Goal: Information Seeking & Learning: Learn about a topic

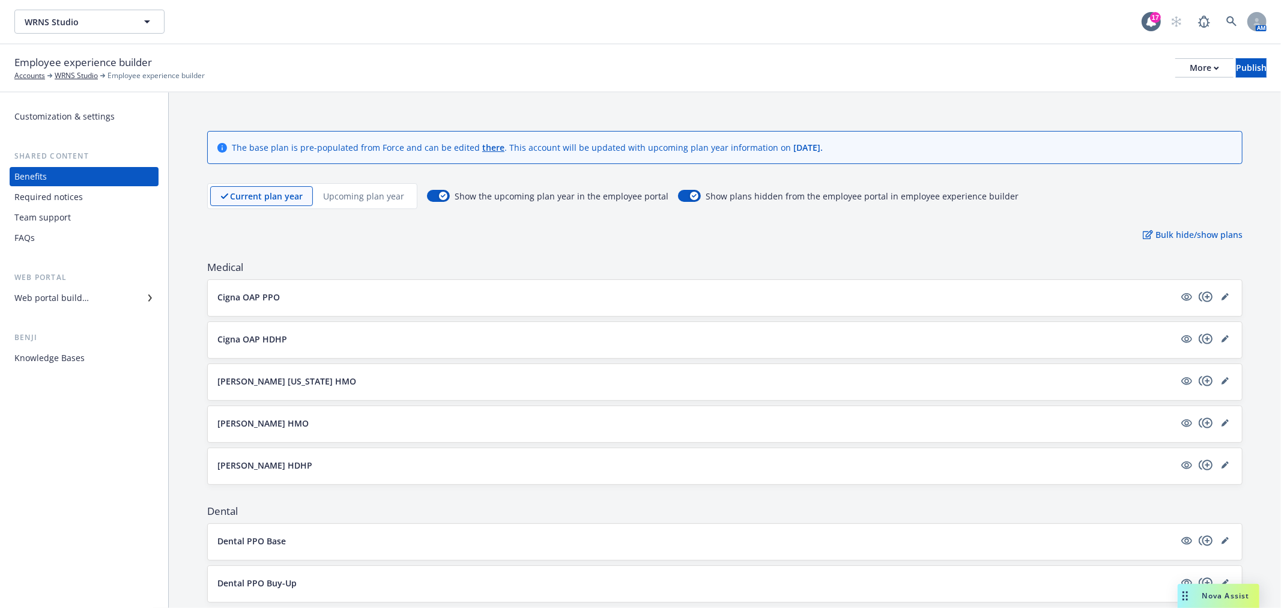
click at [367, 196] on p "Upcoming plan year" at bounding box center [363, 196] width 81 height 13
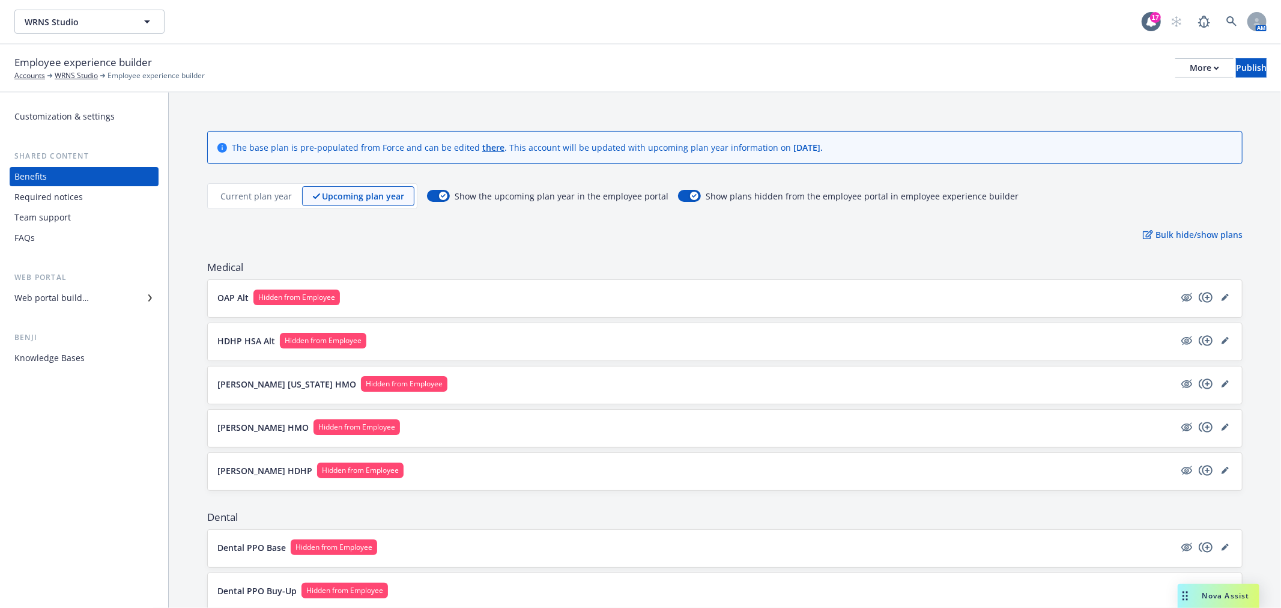
click at [424, 299] on button "OAP Alt Hidden from Employee" at bounding box center [695, 298] width 957 height 16
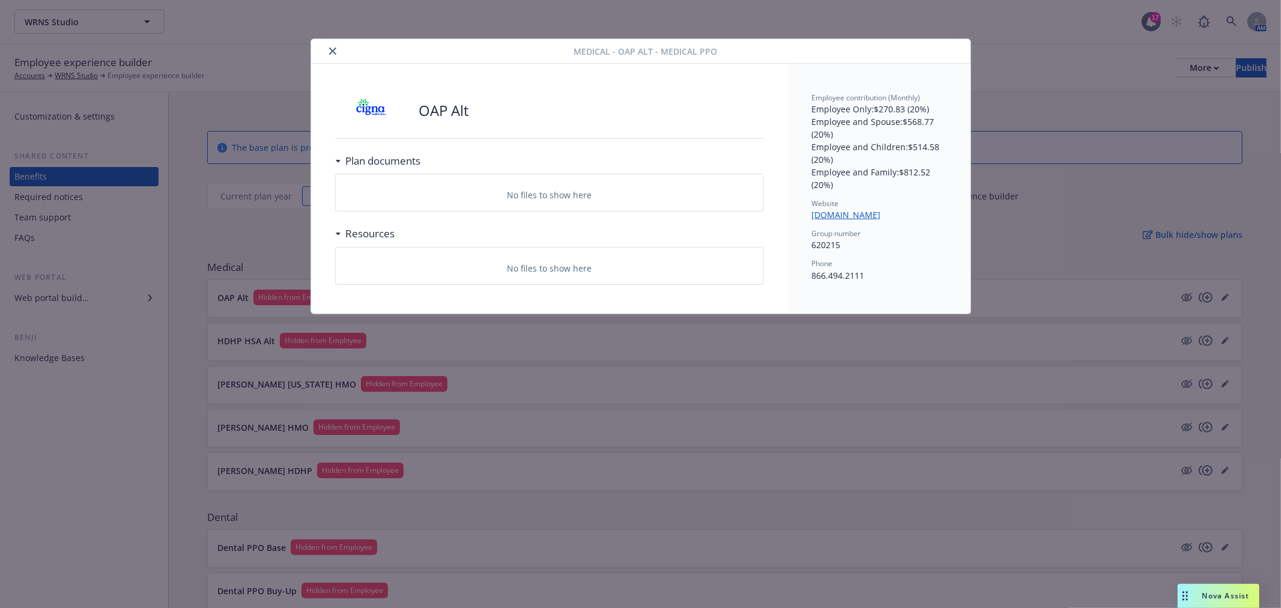
click at [333, 48] on icon "close" at bounding box center [332, 50] width 7 height 7
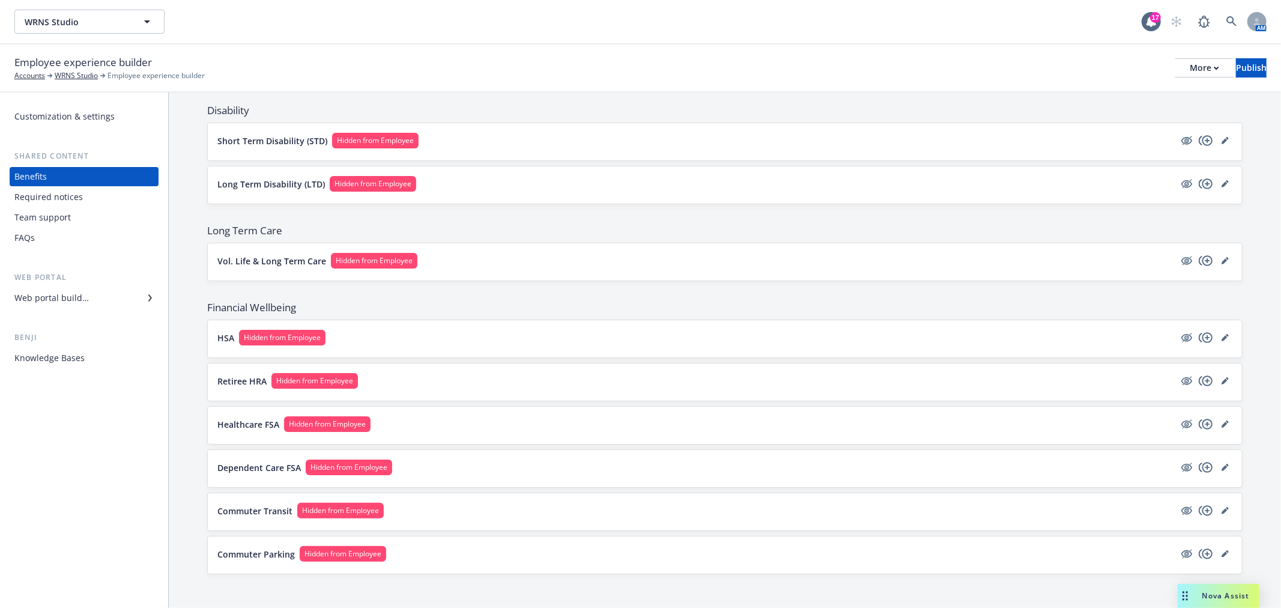
scroll to position [687, 0]
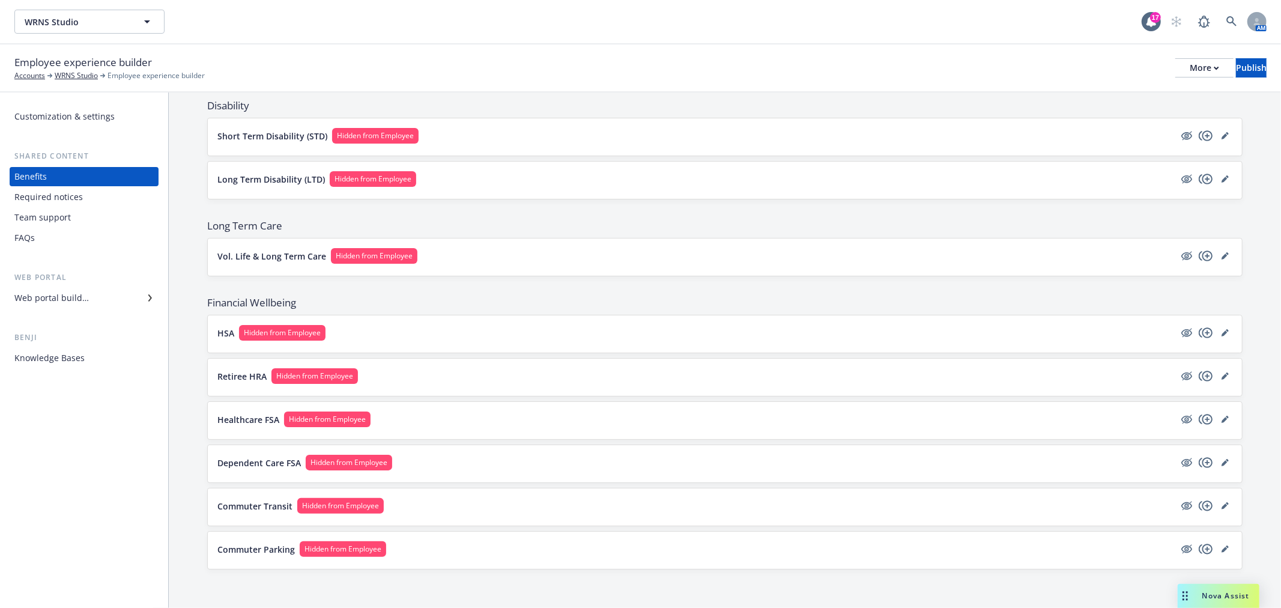
click at [488, 425] on button "Healthcare FSA Hidden from Employee" at bounding box center [695, 419] width 957 height 16
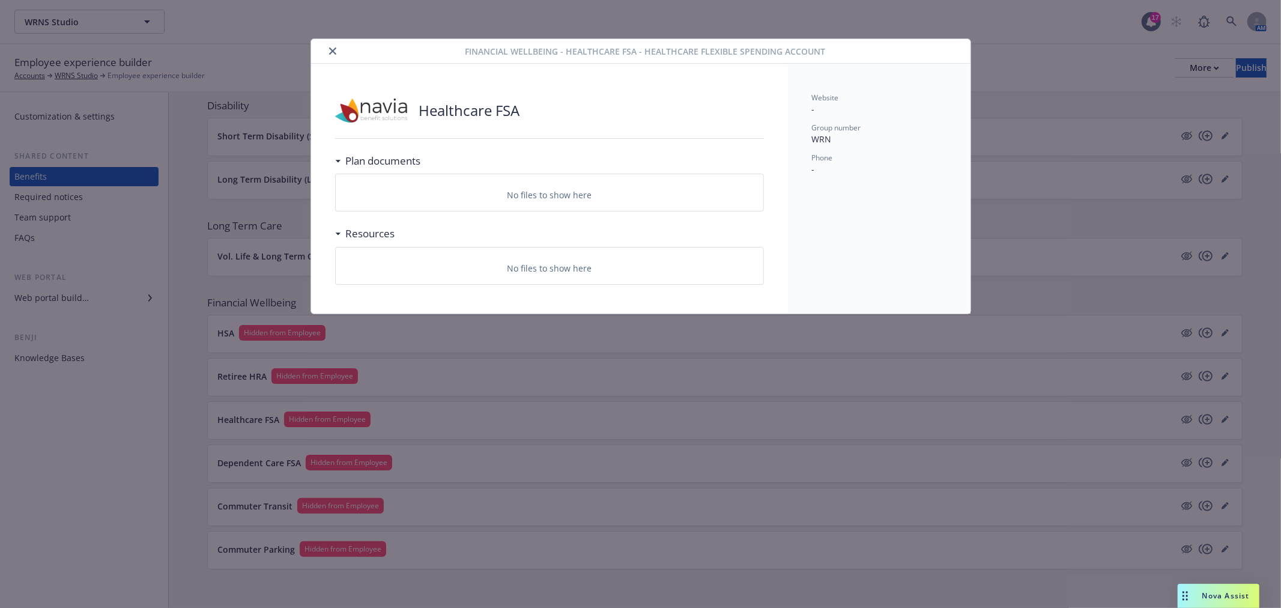
click at [335, 51] on icon "close" at bounding box center [332, 50] width 7 height 7
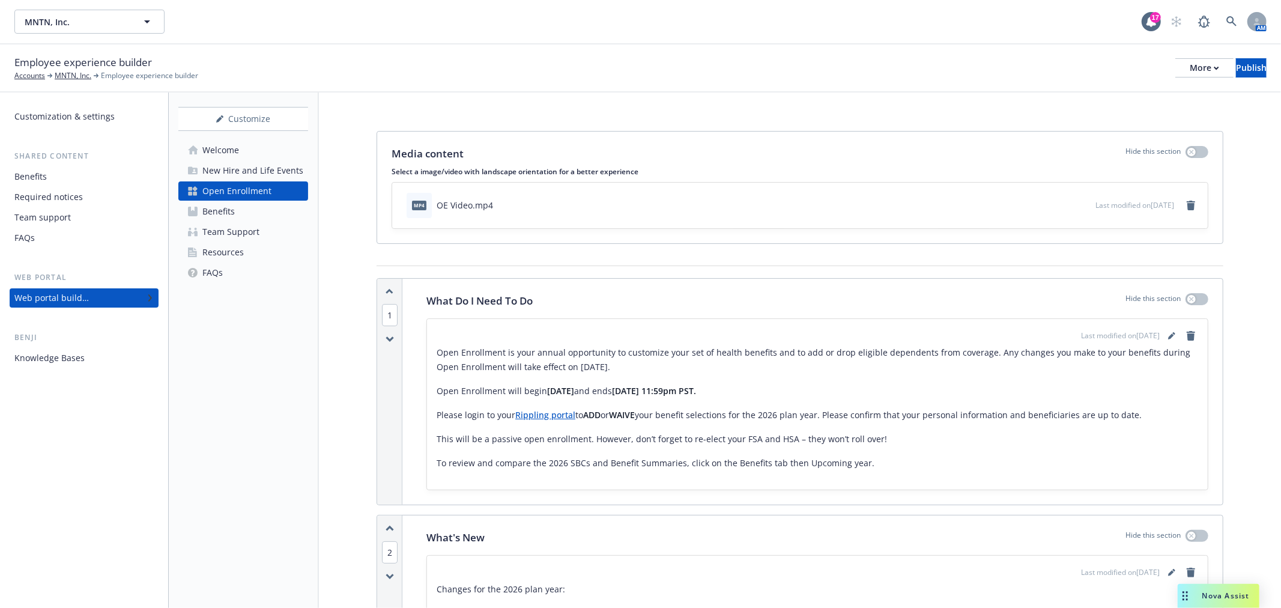
click at [42, 359] on div "Knowledge Bases" at bounding box center [49, 357] width 70 height 19
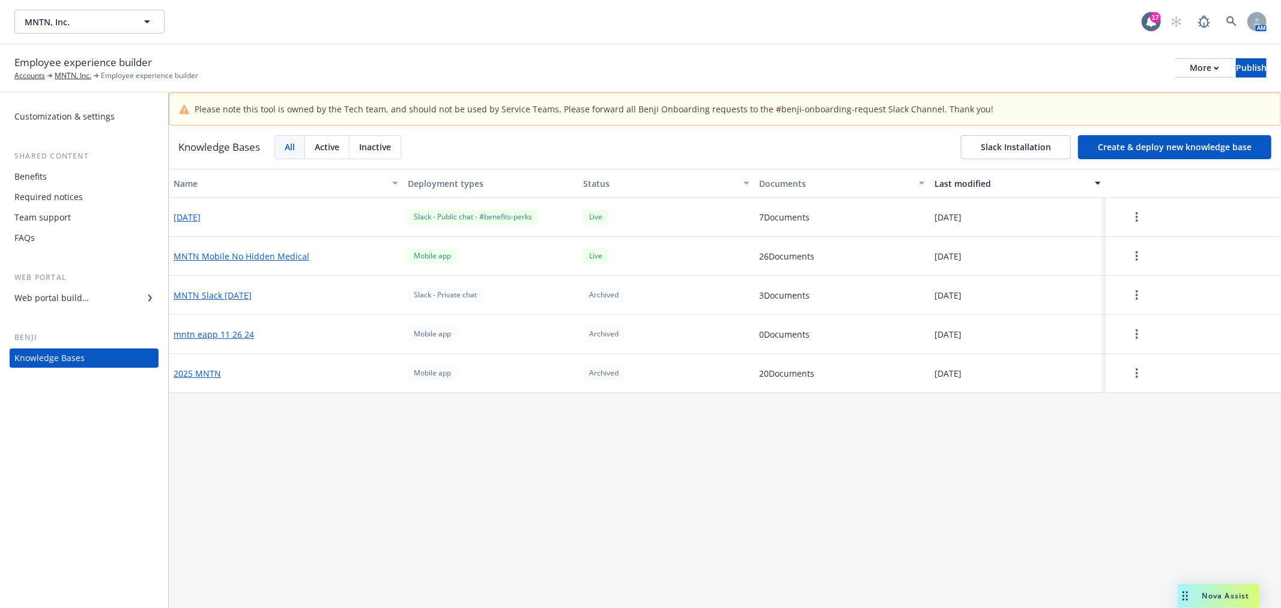
click at [79, 173] on div "Benefits" at bounding box center [83, 176] width 139 height 19
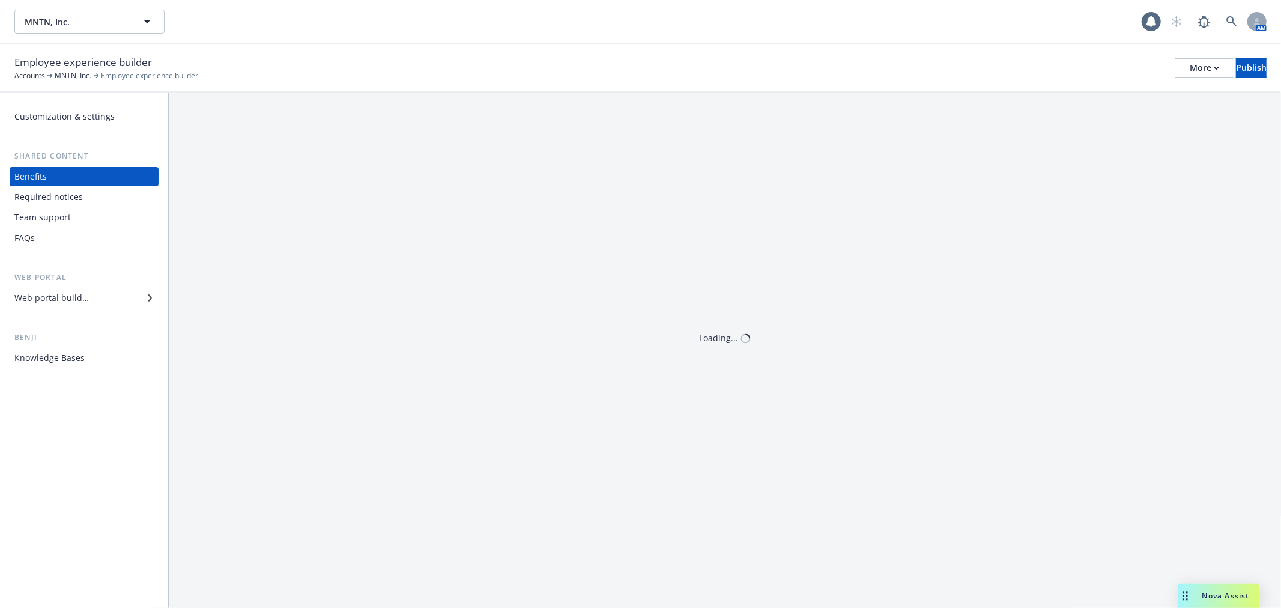
click at [93, 112] on div "Customization & settings" at bounding box center [64, 116] width 100 height 19
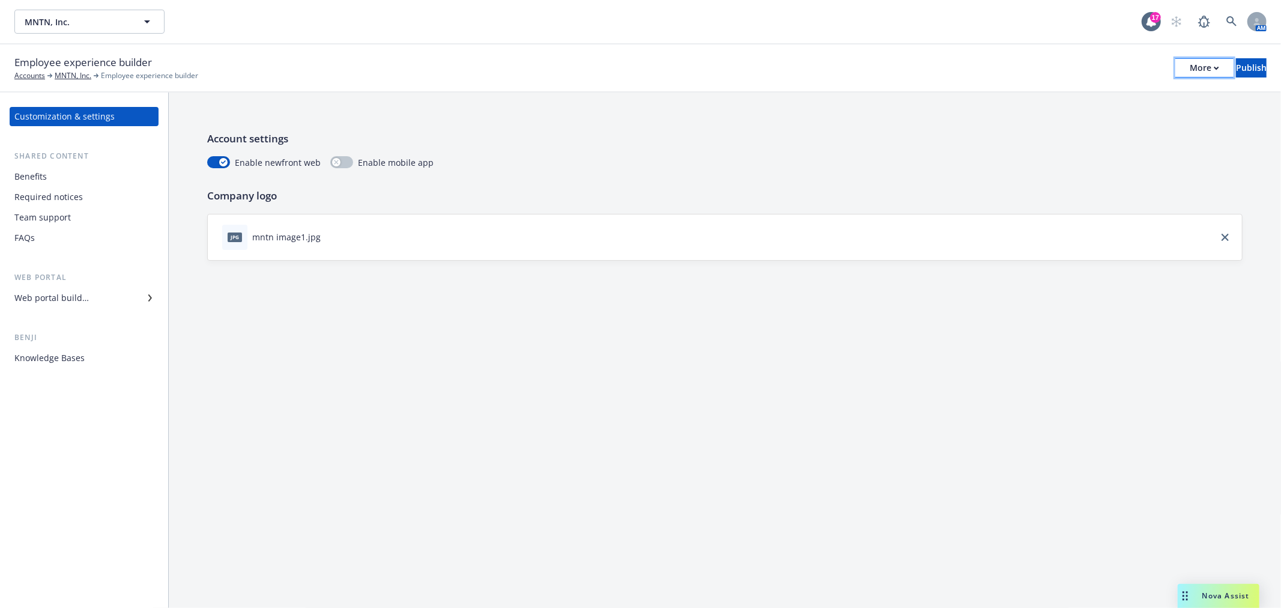
click at [1180, 61] on button "More" at bounding box center [1204, 67] width 58 height 19
click at [866, 156] on div "Enable newfront web Enable mobile app" at bounding box center [725, 162] width 1036 height 13
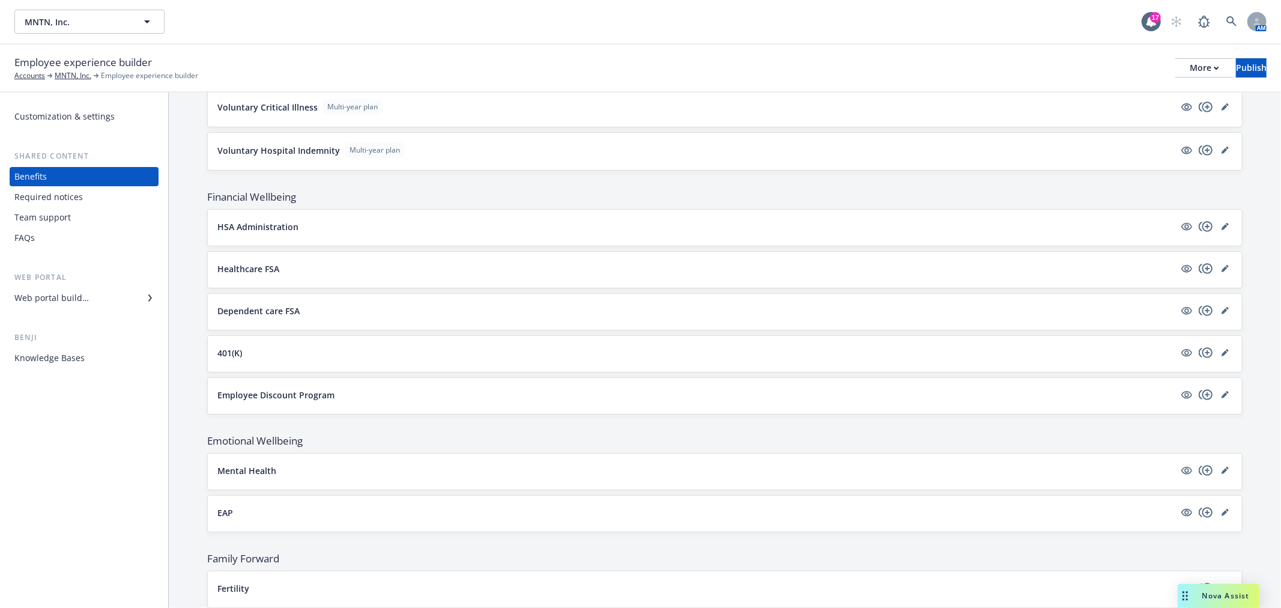
scroll to position [1535, 0]
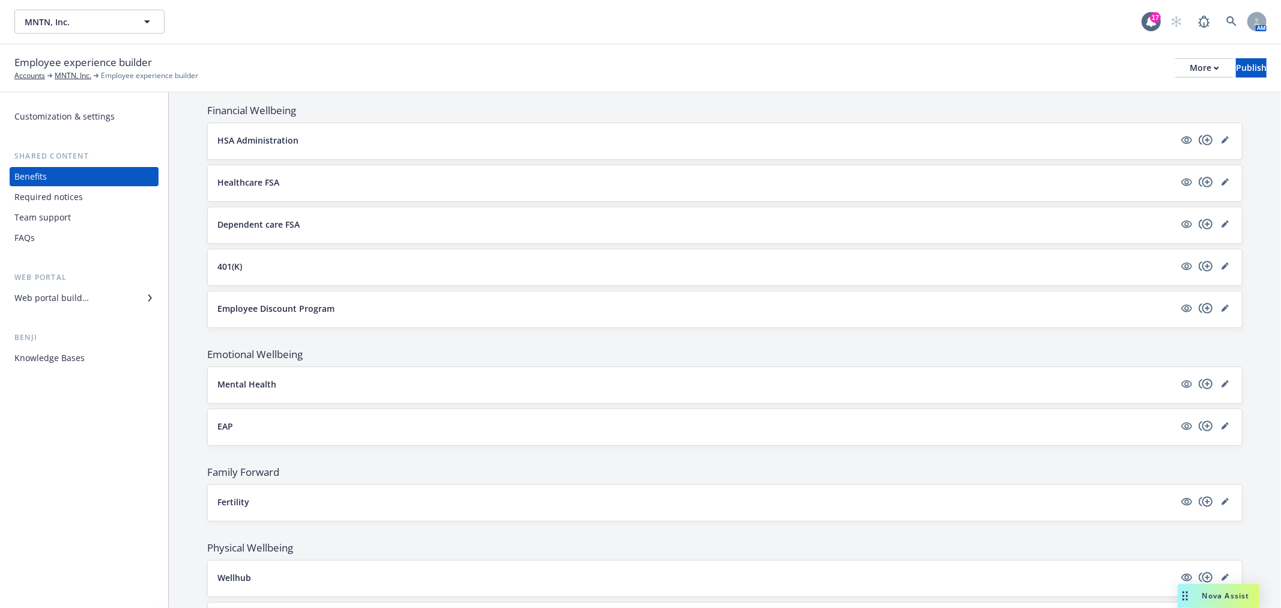
click at [411, 388] on button "Mental Health" at bounding box center [695, 384] width 957 height 13
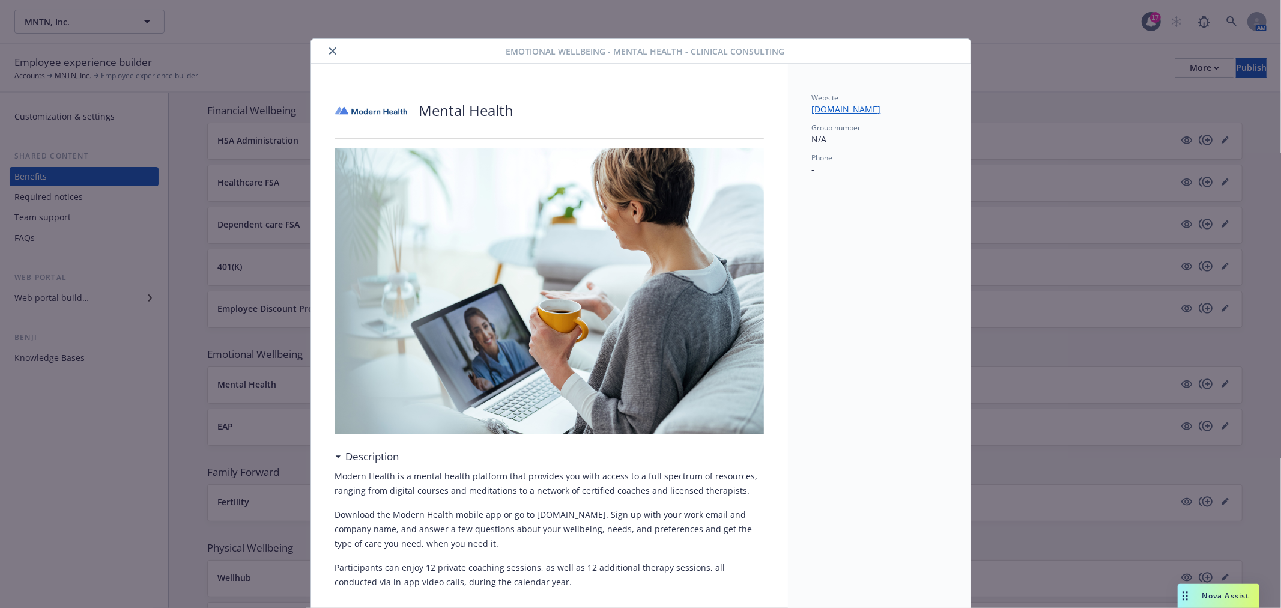
click at [329, 50] on icon "close" at bounding box center [332, 50] width 7 height 7
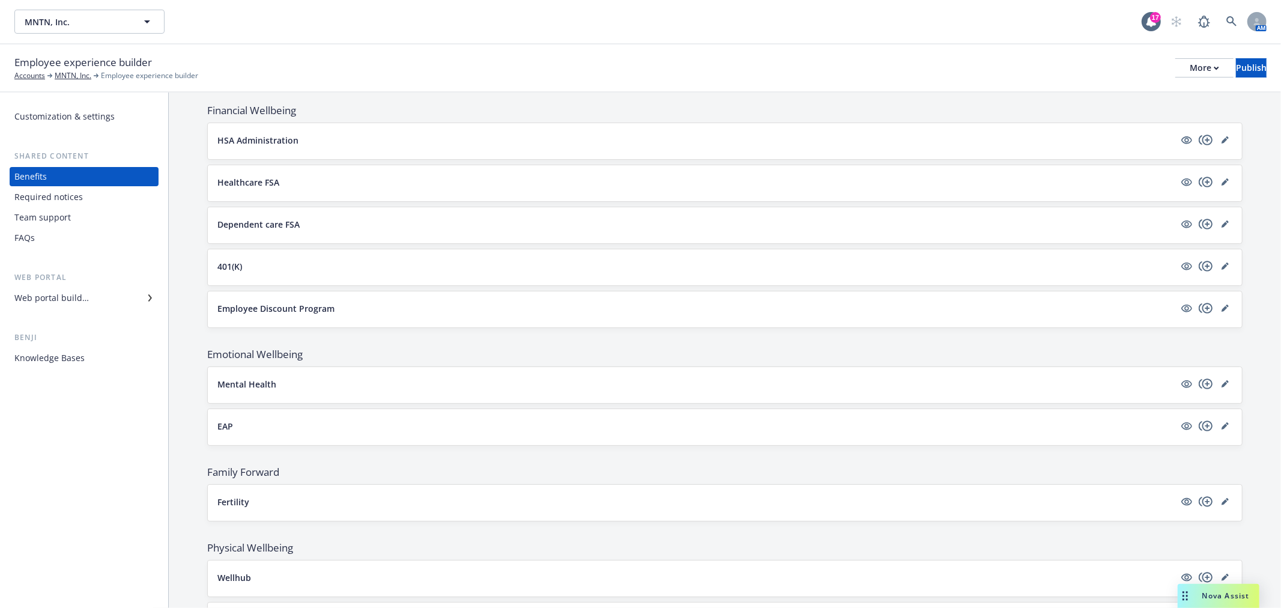
click at [293, 500] on button "Fertility" at bounding box center [695, 502] width 957 height 13
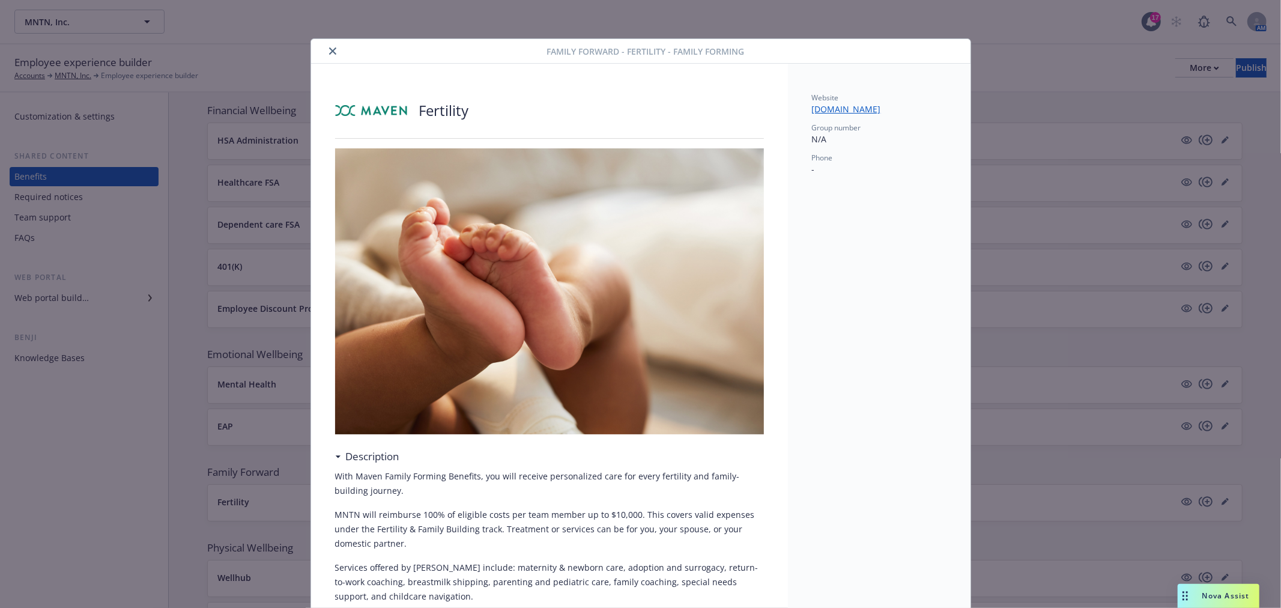
click at [329, 47] on icon "close" at bounding box center [332, 50] width 7 height 7
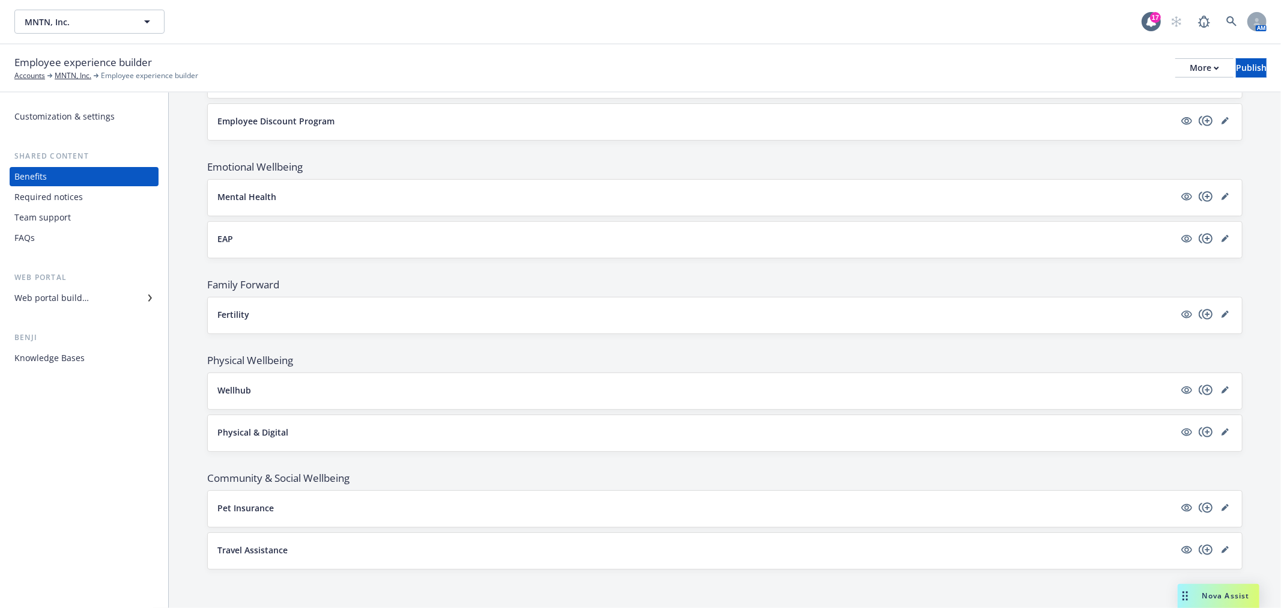
scroll to position [1726, 0]
click at [340, 393] on button "Wellhub" at bounding box center [695, 390] width 957 height 13
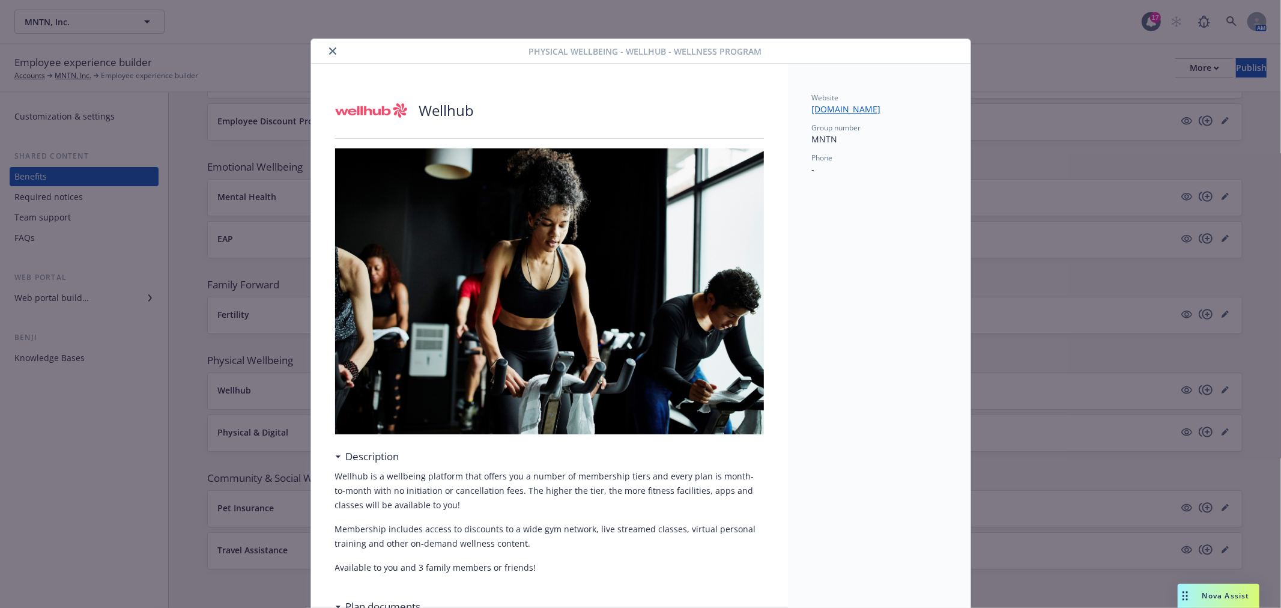
click at [329, 49] on icon "close" at bounding box center [332, 50] width 7 height 7
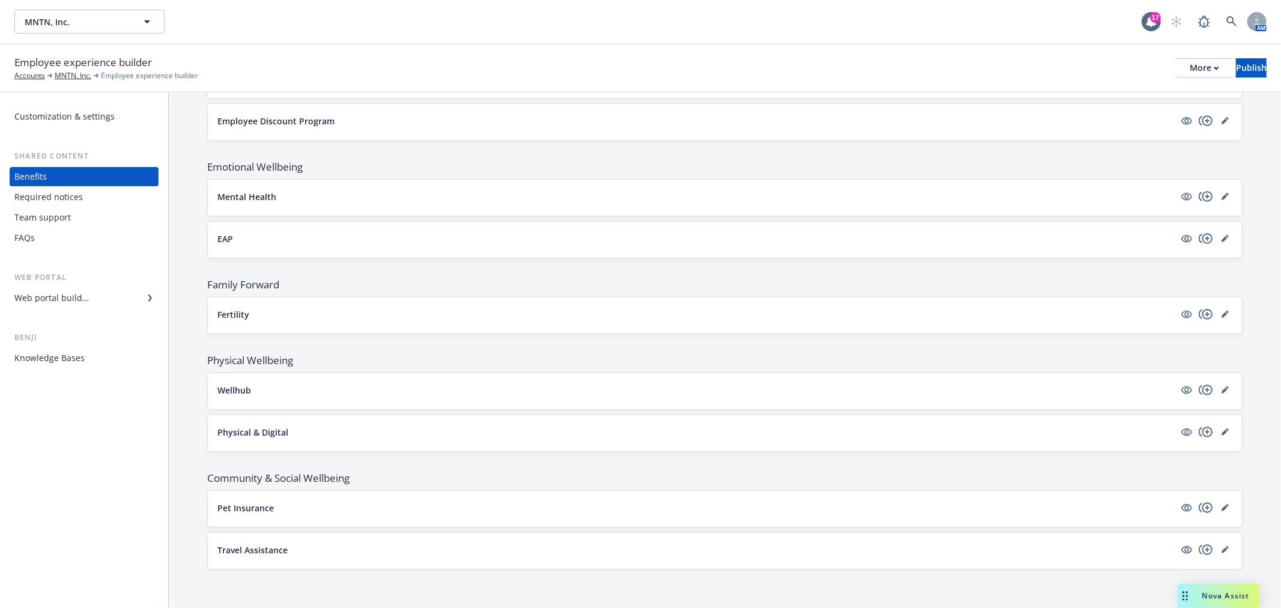
click at [320, 507] on button "Pet Insurance" at bounding box center [695, 508] width 957 height 13
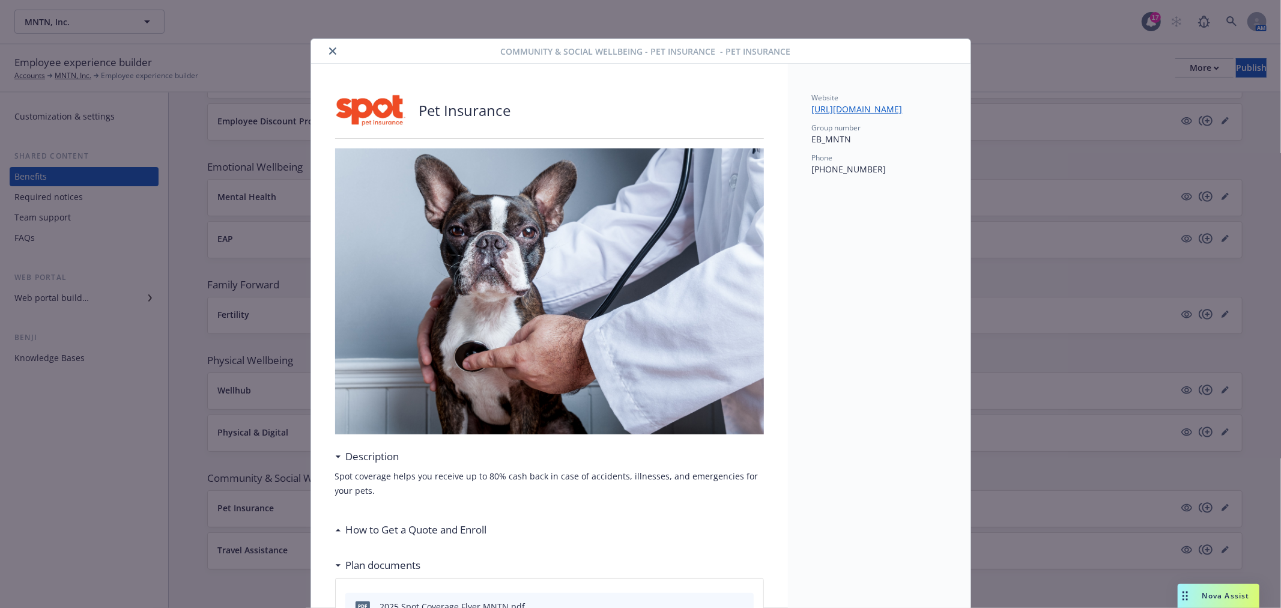
click at [329, 52] on icon "close" at bounding box center [332, 50] width 7 height 7
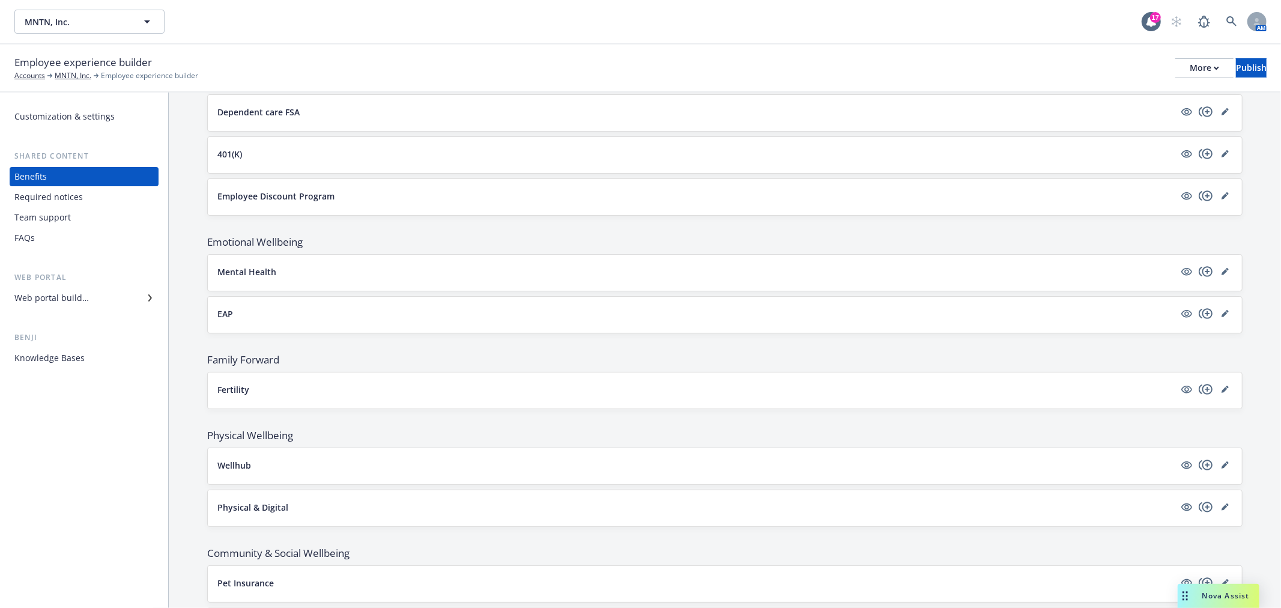
scroll to position [1592, 0]
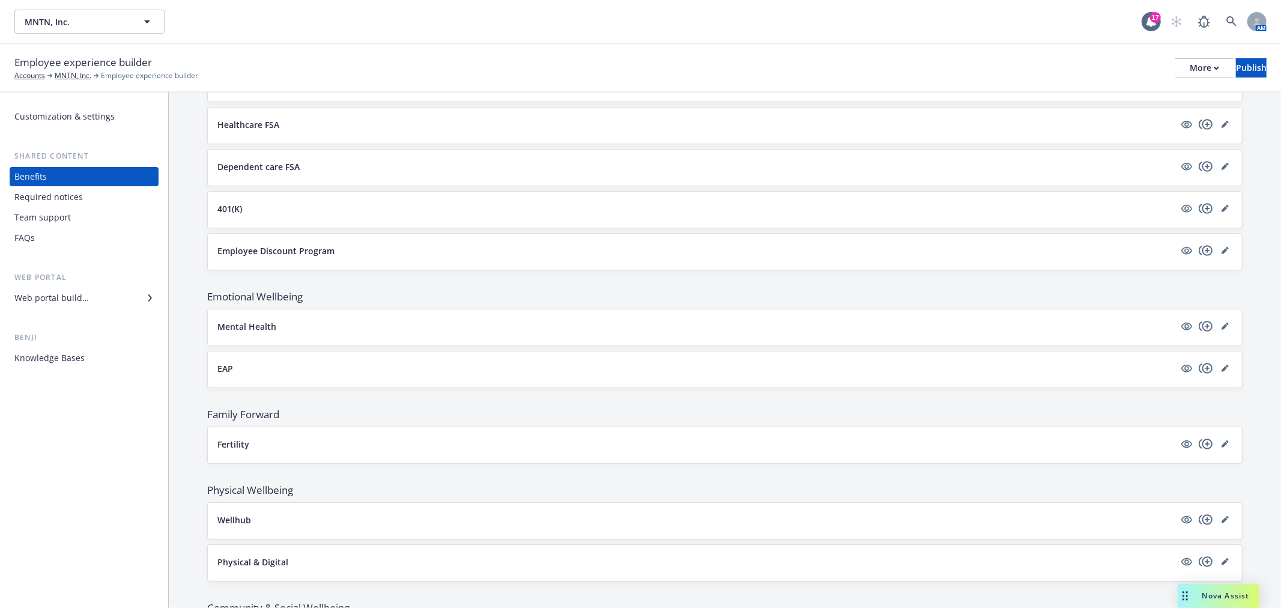
click at [272, 216] on div "401(K)" at bounding box center [724, 208] width 1015 height 14
click at [458, 210] on button "401(K)" at bounding box center [695, 208] width 957 height 13
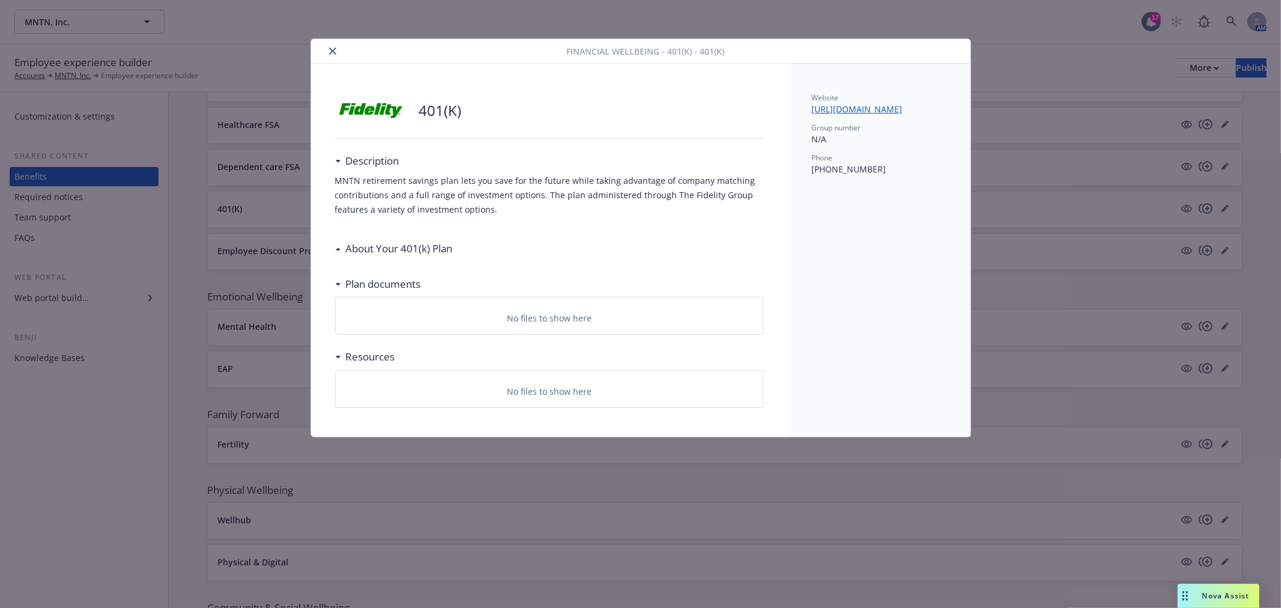
click at [333, 49] on icon "close" at bounding box center [332, 50] width 7 height 7
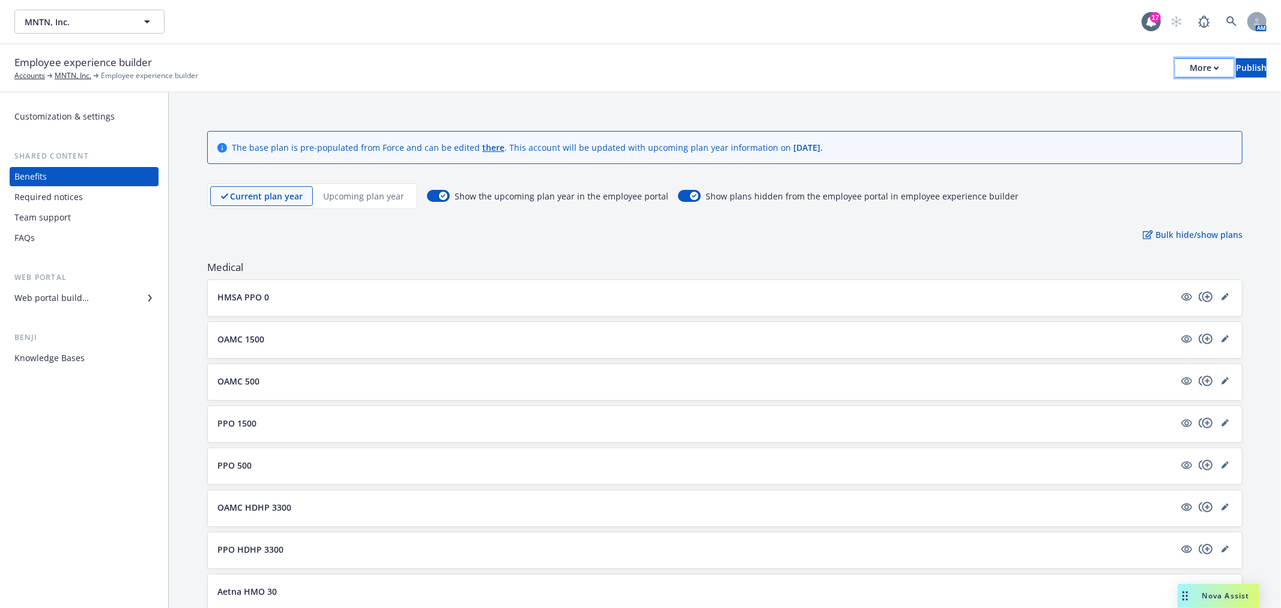
click at [1215, 67] on icon "button" at bounding box center [1217, 68] width 4 height 2
